Goal: Task Accomplishment & Management: Manage account settings

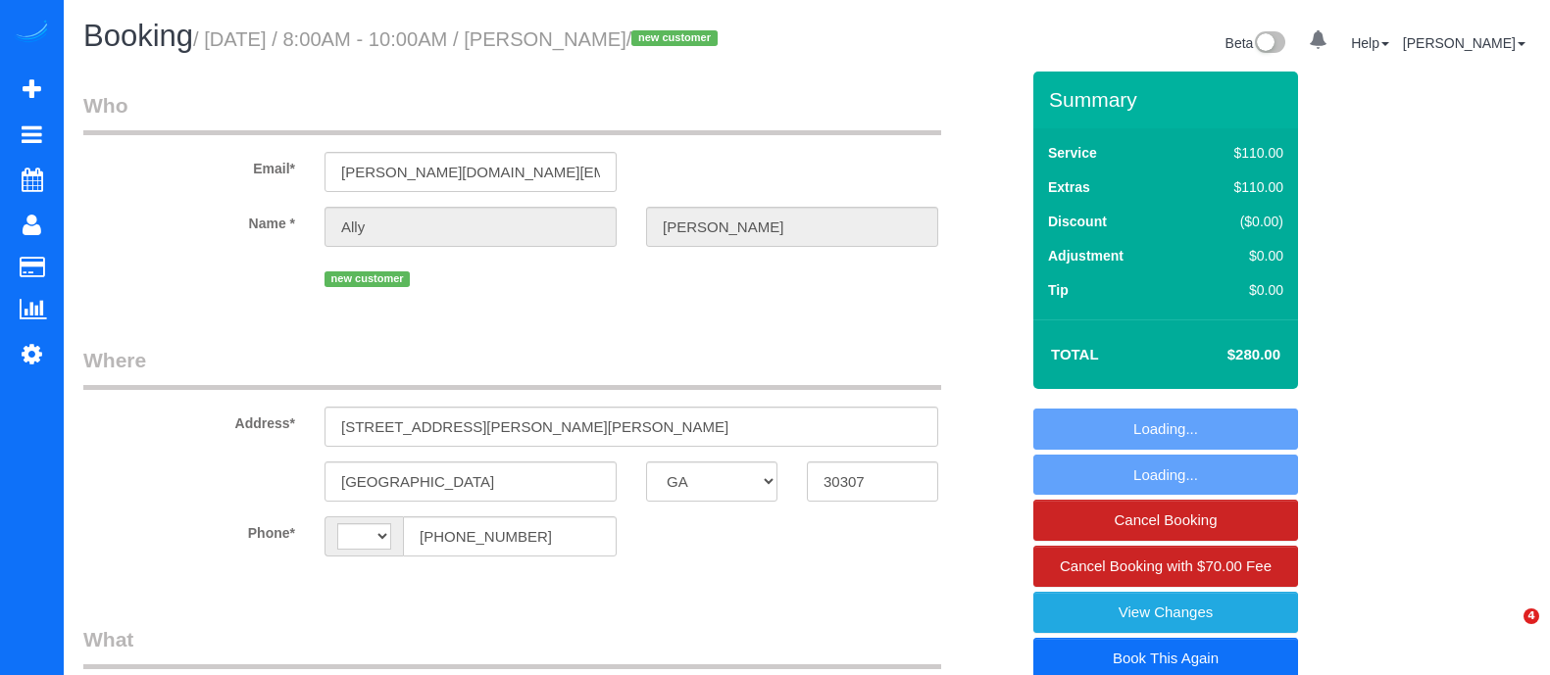
select select "GA"
select select "string:[GEOGRAPHIC_DATA]"
select select "string:fspay-1452775a-37f0-4dbb-8867-f99f4b84dc90"
select select "number:1"
select select "number:6"
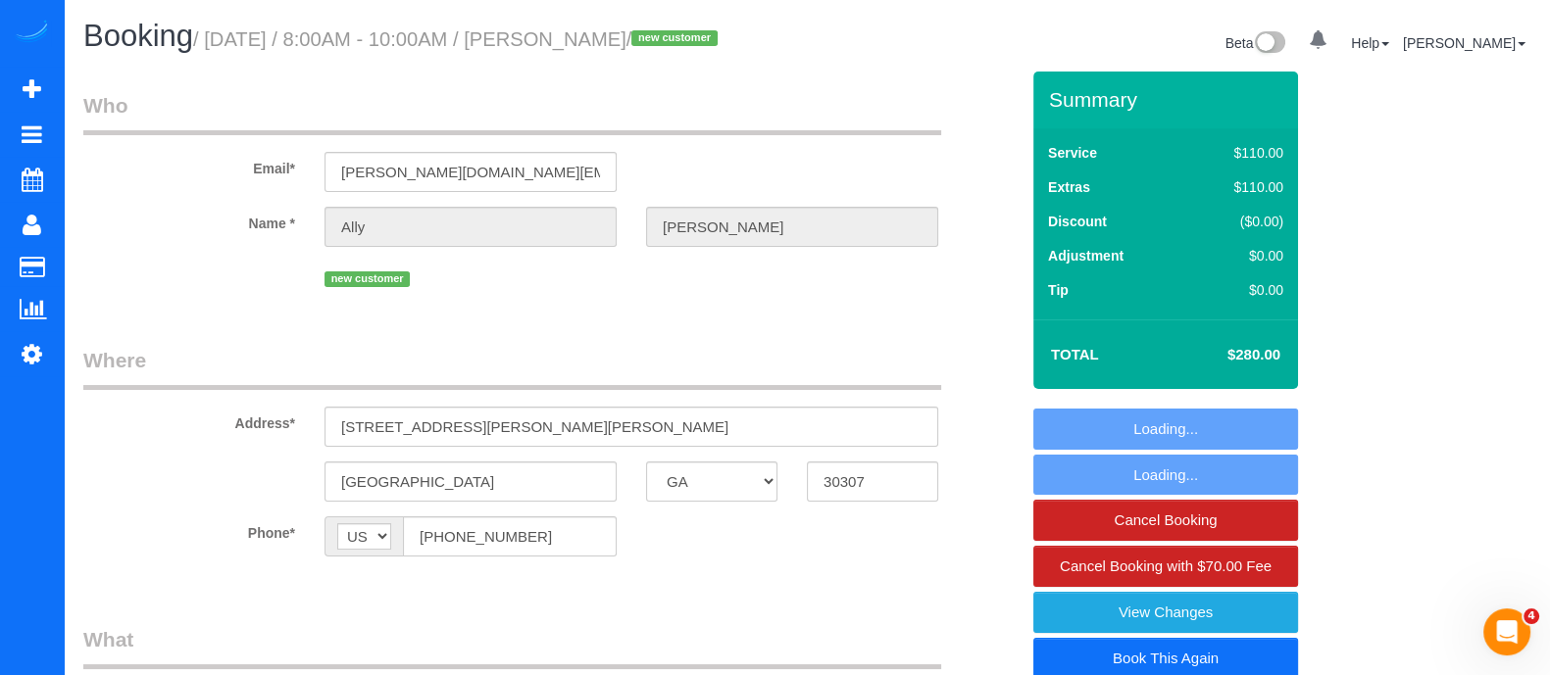
select select "object:715"
select select "2"
select select "spot1"
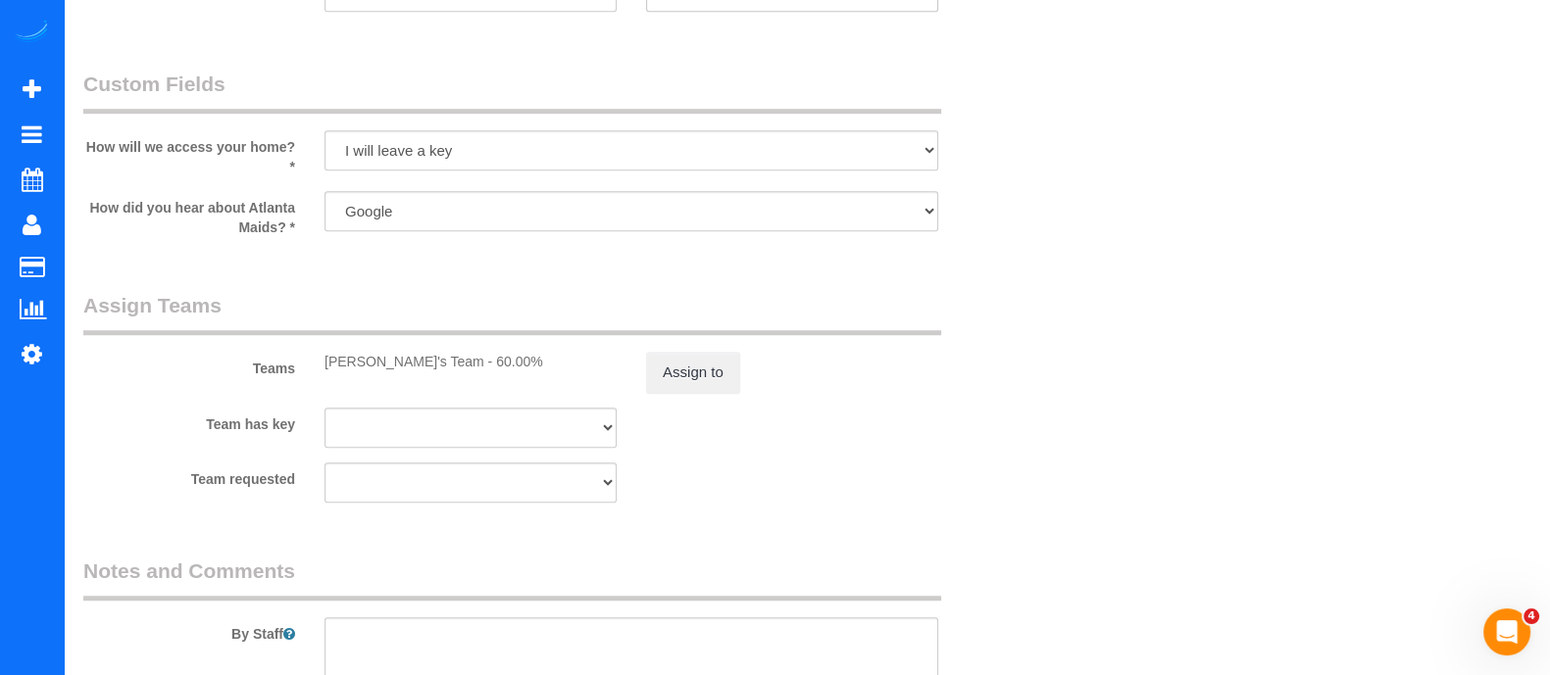
select select "object:814"
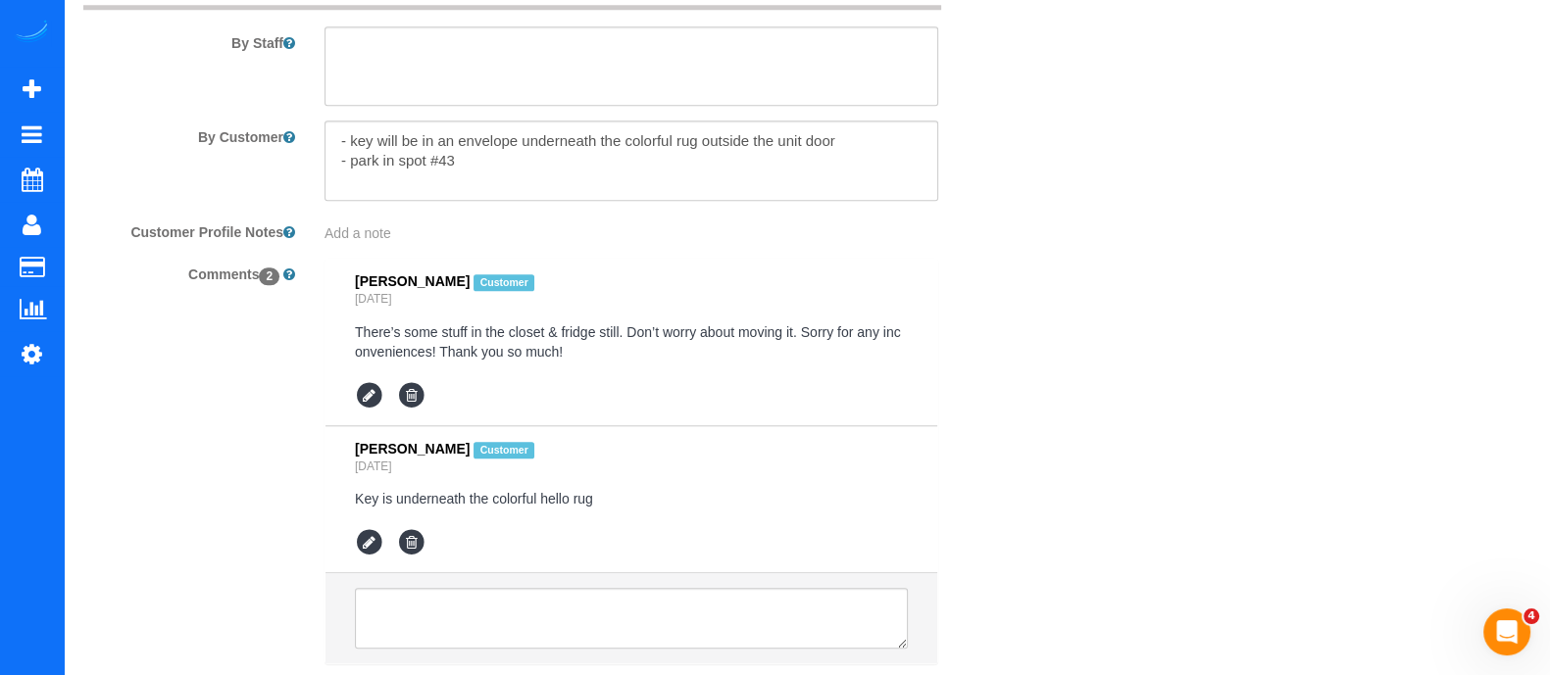
scroll to position [2495, 0]
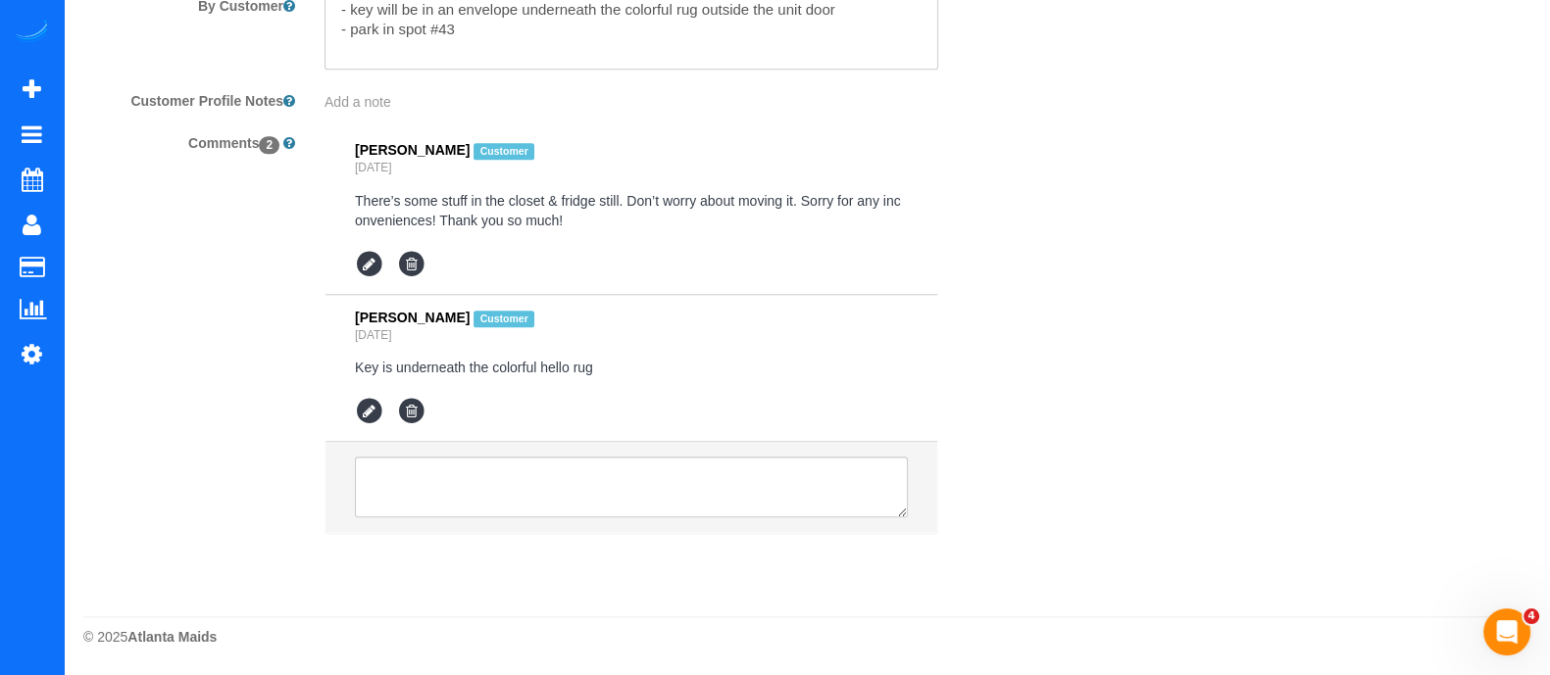
select select "2"
